Goal: Task Accomplishment & Management: Manage account settings

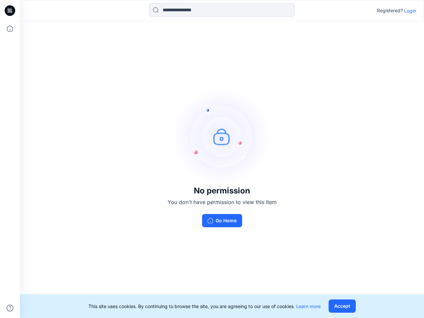
click at [212, 159] on img at bounding box center [221, 136] width 99 height 99
click at [10, 11] on icon at bounding box center [11, 11] width 3 height 0
click at [10, 28] on icon at bounding box center [10, 28] width 15 height 15
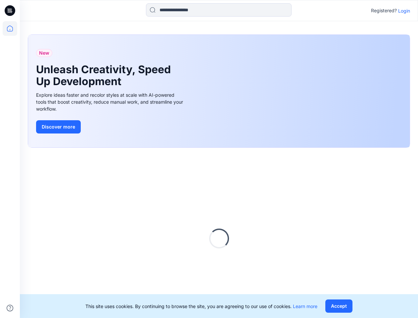
click at [10, 308] on icon at bounding box center [10, 308] width 7 height 7
click at [222, 10] on input at bounding box center [219, 9] width 146 height 13
click at [410, 11] on p "Login" at bounding box center [404, 10] width 12 height 7
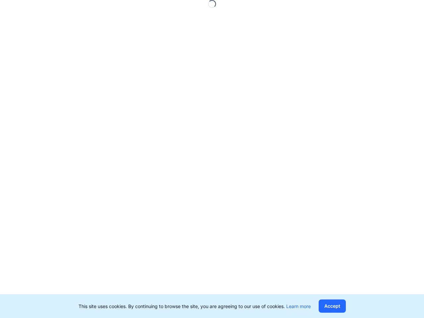
click at [342, 306] on button "Accept" at bounding box center [332, 305] width 27 height 13
